Goal: Task Accomplishment & Management: Use online tool/utility

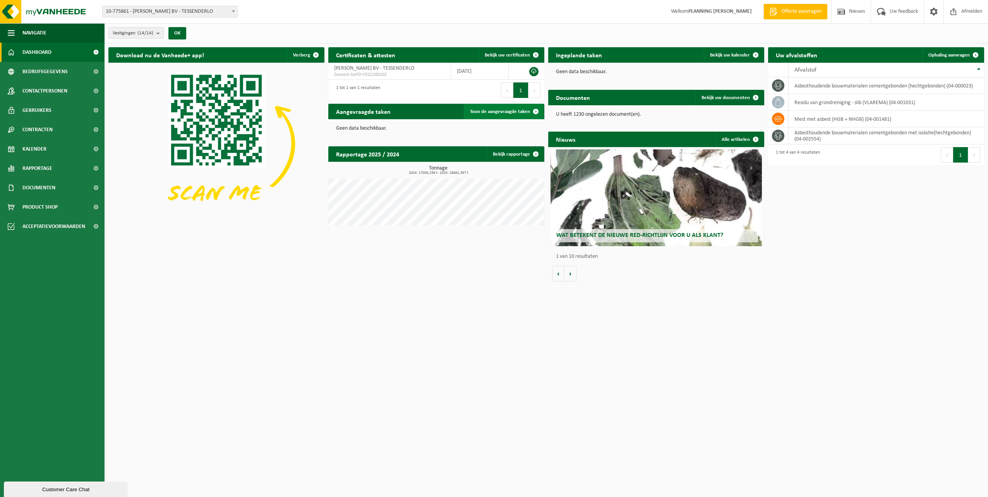
click at [538, 109] on span at bounding box center [535, 111] width 15 height 15
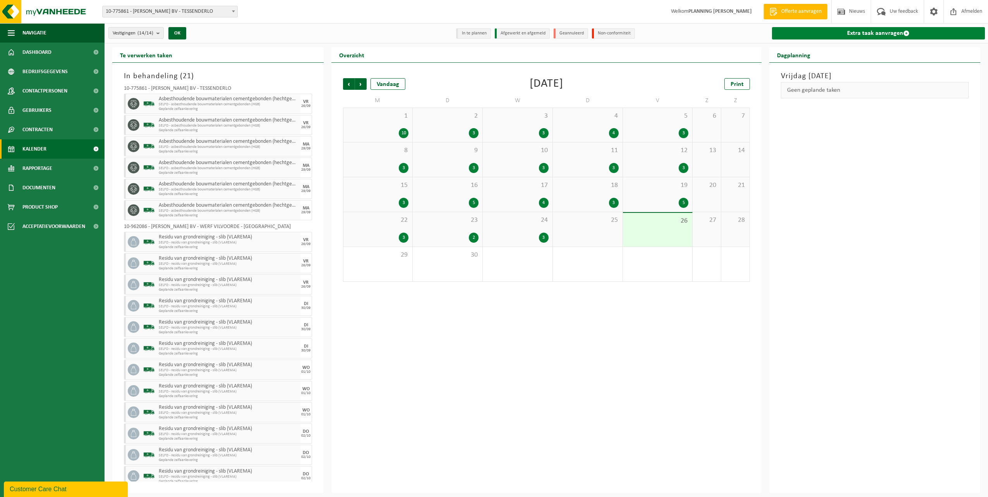
click at [865, 29] on link "Extra taak aanvragen" at bounding box center [878, 33] width 213 height 12
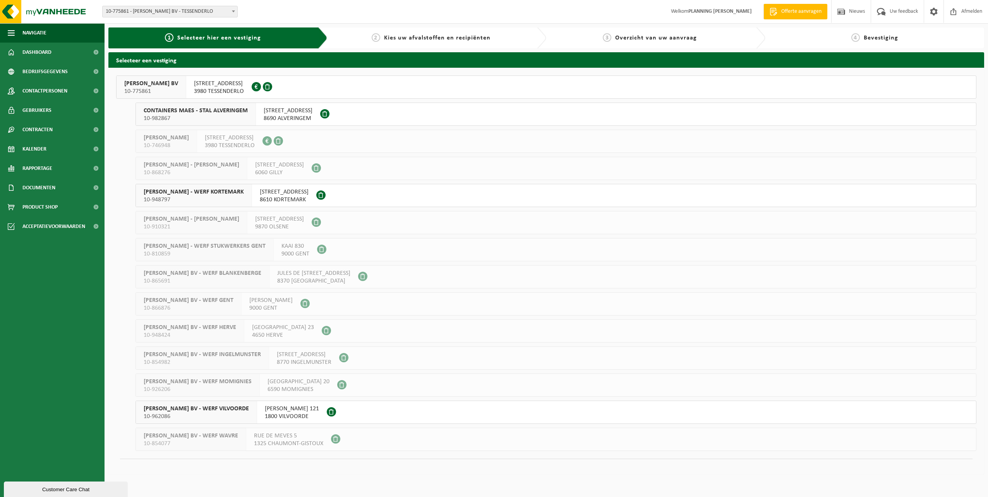
click at [206, 91] on span "3980 TESSENDERLO" at bounding box center [219, 92] width 50 height 8
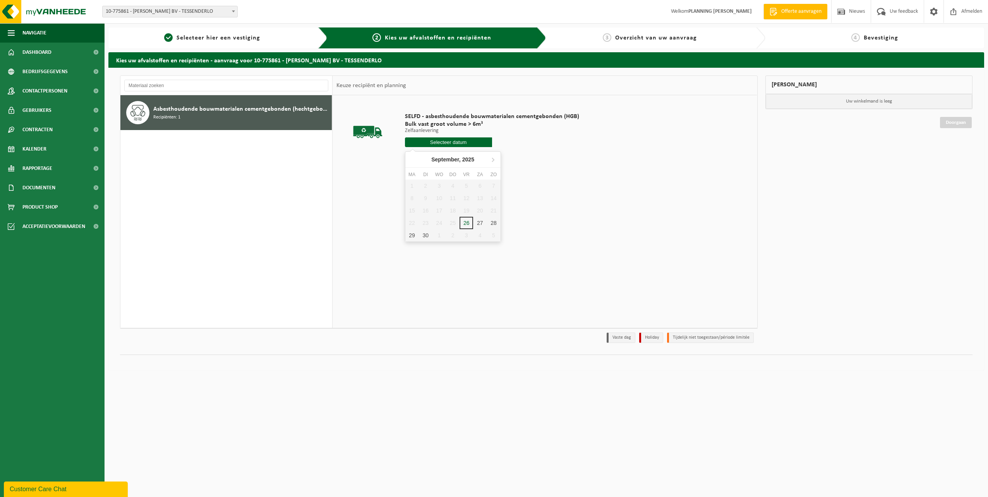
click at [432, 142] on input "text" at bounding box center [448, 142] width 87 height 10
click at [424, 236] on div "30" at bounding box center [426, 235] width 14 height 12
type input "Van 2025-09-30"
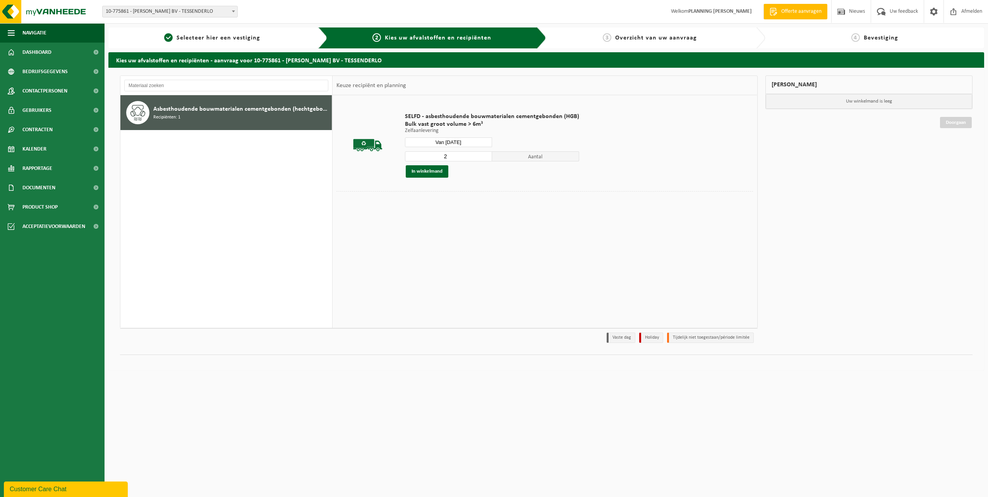
type input "2"
click at [486, 155] on input "2" at bounding box center [448, 156] width 87 height 10
click at [429, 173] on button "In winkelmand" at bounding box center [427, 171] width 43 height 12
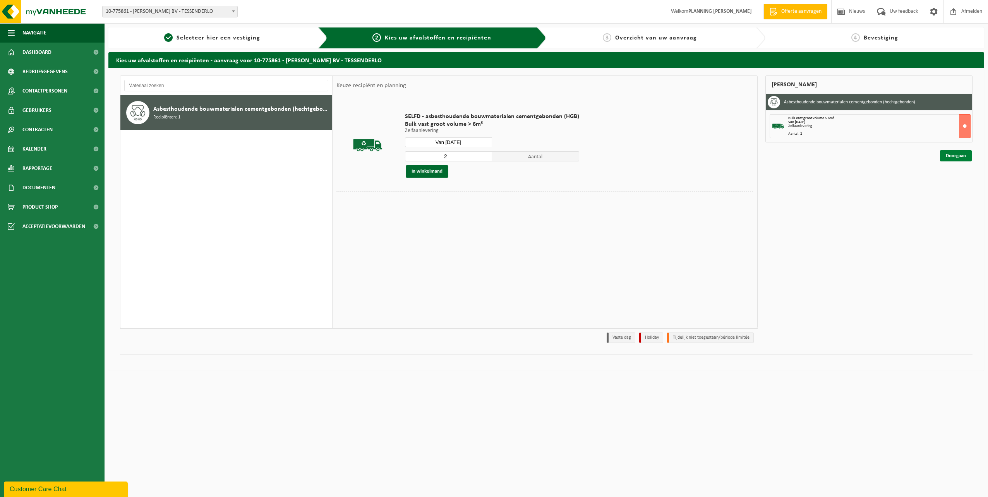
click at [958, 155] on link "Doorgaan" at bounding box center [956, 155] width 32 height 11
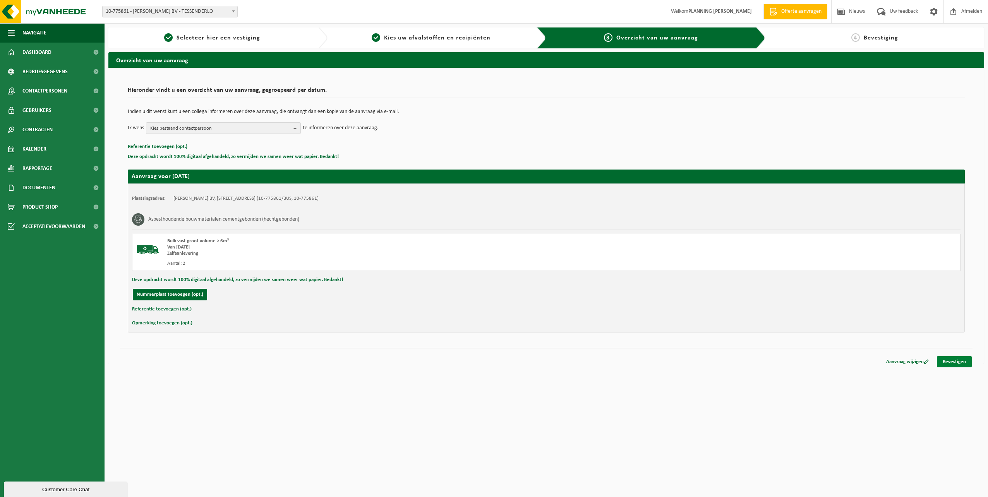
click at [948, 359] on link "Bevestigen" at bounding box center [954, 361] width 35 height 11
